Goal: Go to known website: Access a specific website the user already knows

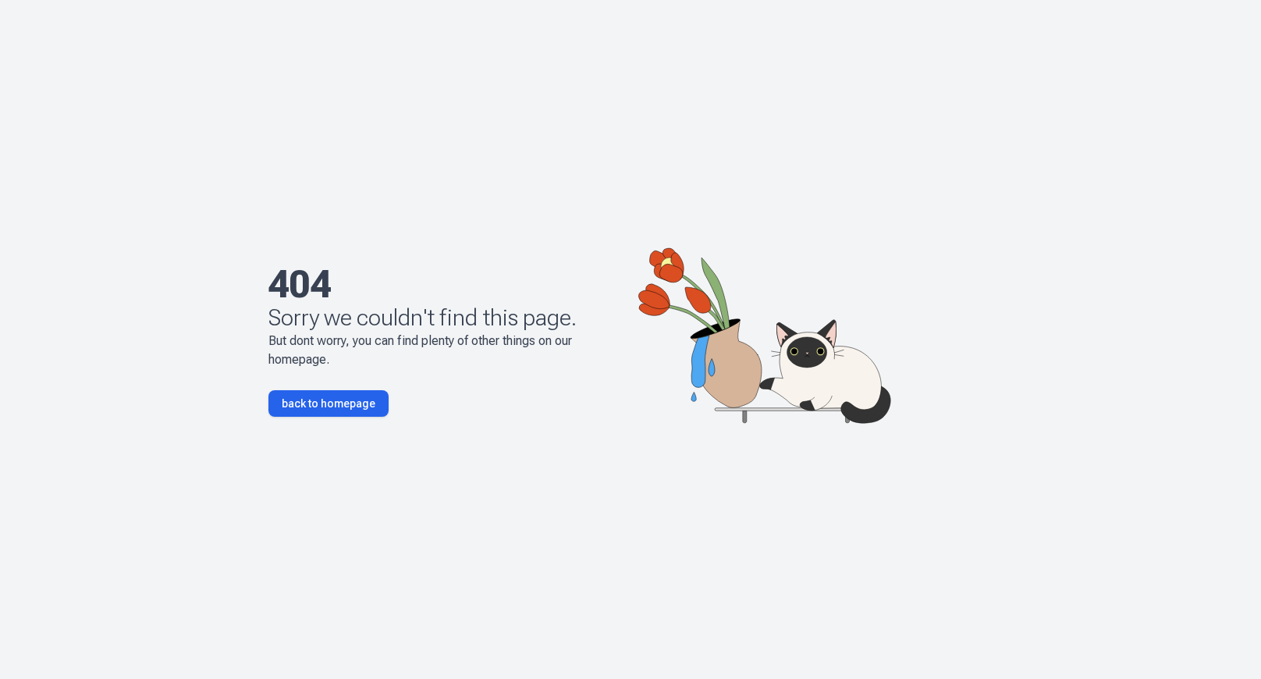
click at [364, 397] on link "back to homepage" at bounding box center [328, 403] width 120 height 27
